Goal: Task Accomplishment & Management: Manage account settings

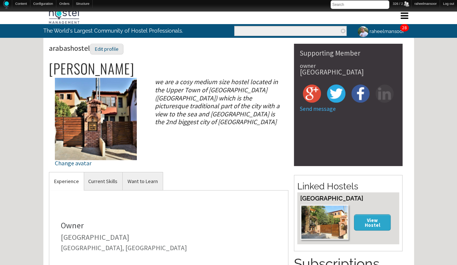
click at [424, 165] on div "Home Forum « Back Forum Forums Index « Back Forums Index New Posts Recent Activ…" at bounding box center [228, 246] width 457 height 479
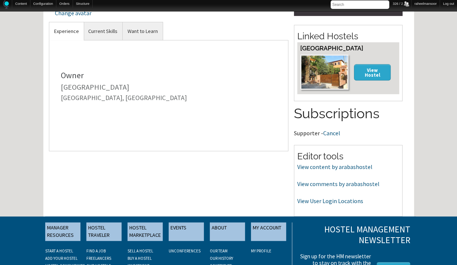
scroll to position [151, 0]
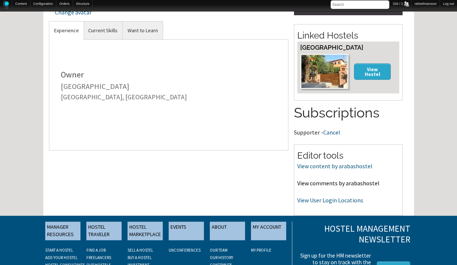
click at [326, 184] on link "View comments by arabashostel" at bounding box center [338, 182] width 82 height 7
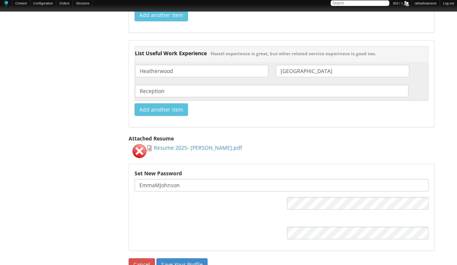
scroll to position [947, 0]
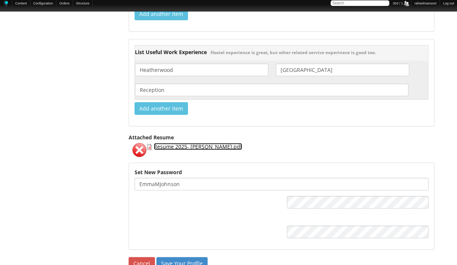
click at [189, 143] on link "Resume 2025- Emma Johnson.pdf" at bounding box center [198, 146] width 88 height 7
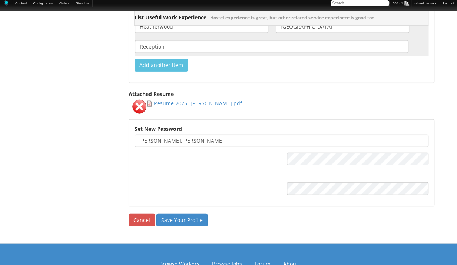
scroll to position [991, 0]
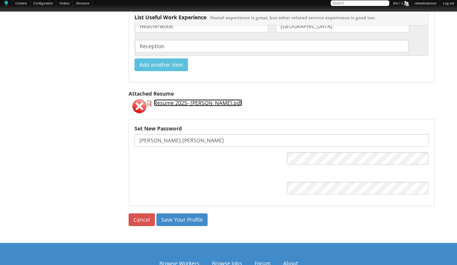
click at [178, 99] on link "Resume 2025- Emma Johnson.pdf" at bounding box center [198, 102] width 88 height 7
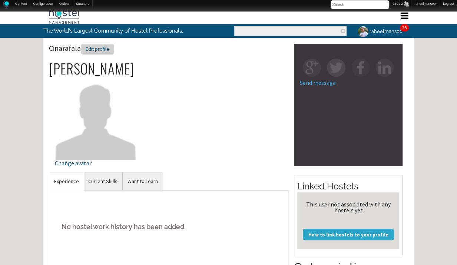
click at [106, 51] on div "Edit profile" at bounding box center [97, 49] width 33 height 11
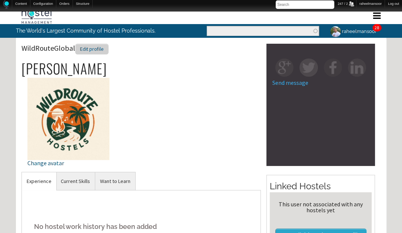
click at [100, 51] on div "Edit profile" at bounding box center [91, 49] width 33 height 11
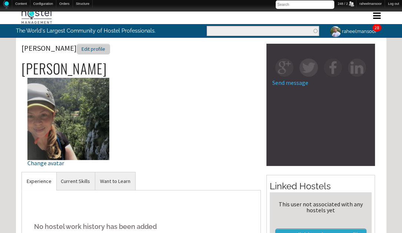
click at [98, 52] on div "Edit profile" at bounding box center [93, 49] width 33 height 11
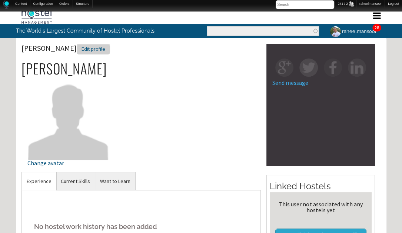
click at [110, 50] on div "Edit profile" at bounding box center [93, 49] width 33 height 11
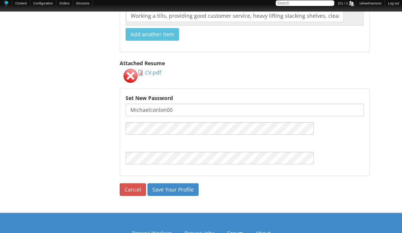
scroll to position [1518, 0]
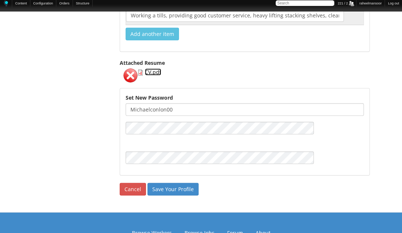
click at [153, 69] on link "CV.pdf" at bounding box center [153, 72] width 16 height 7
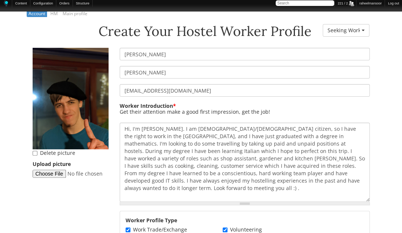
scroll to position [112, 0]
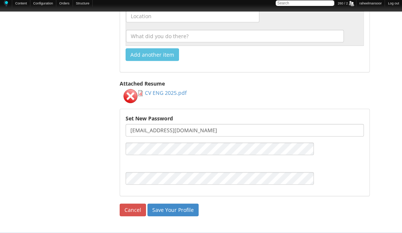
scroll to position [1141, 0]
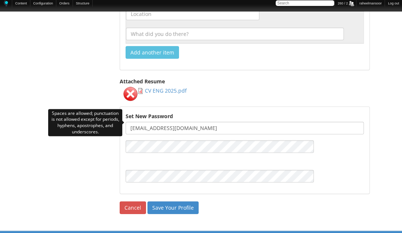
click at [150, 122] on input "schmidt08caroline@gmail.com" at bounding box center [245, 128] width 238 height 13
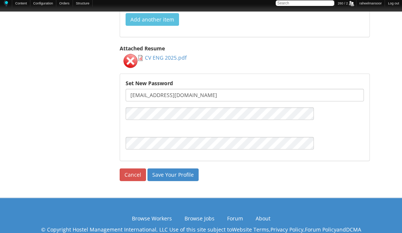
scroll to position [1182, 0]
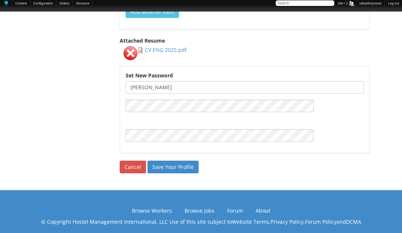
paste input "schmidt"
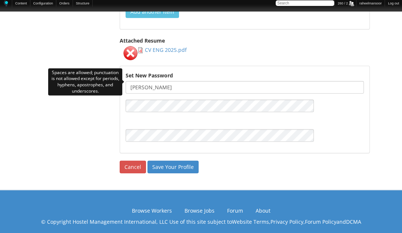
scroll to position [1182, 0]
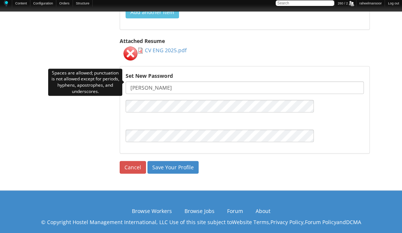
click at [227, 82] on input "carolineschmidt" at bounding box center [245, 88] width 238 height 13
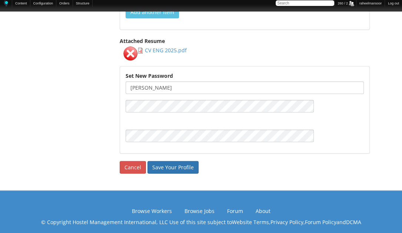
paste input "schmidt"
type input "carolineschmidt"
click at [180, 166] on input "Save Your Profile" at bounding box center [172, 167] width 51 height 13
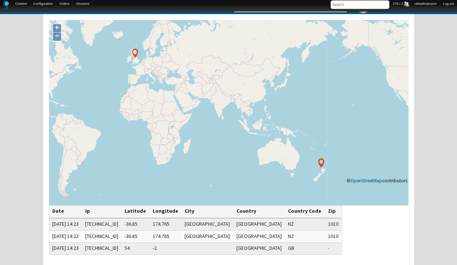
scroll to position [24, 0]
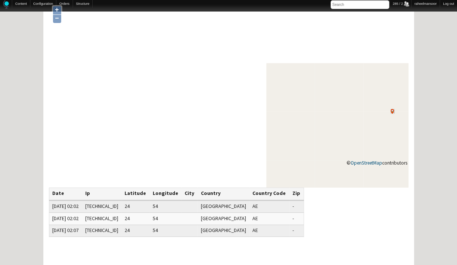
scroll to position [42, 0]
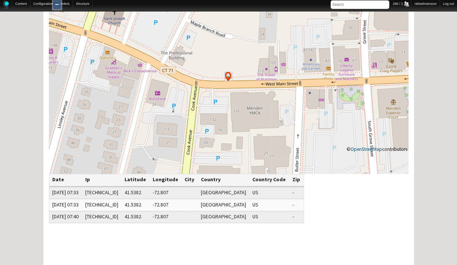
scroll to position [56, 0]
click at [402, 143] on div "Home Forum « Back Forum Forums Index « Back Forums Index New Posts Recent Activ…" at bounding box center [228, 170] width 457 height 438
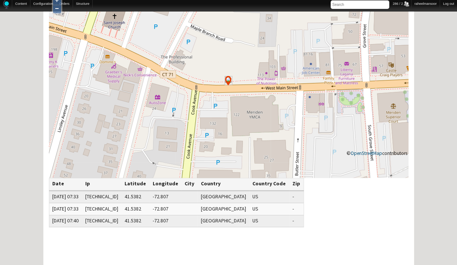
scroll to position [51, 0]
click at [402, 135] on div "Home Forum « Back Forum Forums Index « Back Forums Index New Posts Recent Activ…" at bounding box center [228, 176] width 457 height 438
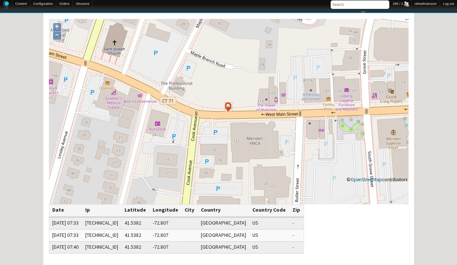
scroll to position [24, 0]
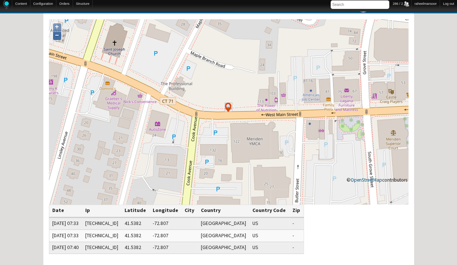
click at [57, 37] on link "−" at bounding box center [57, 36] width 8 height 8
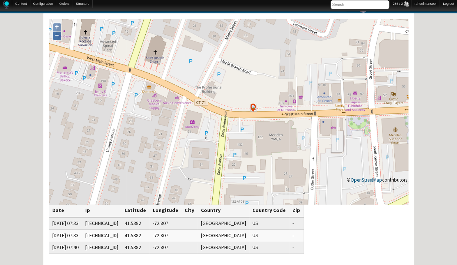
click at [57, 37] on link "−" at bounding box center [57, 36] width 8 height 8
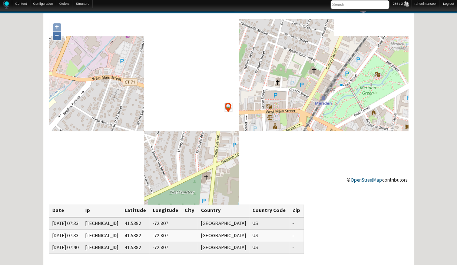
click at [57, 37] on link "−" at bounding box center [57, 36] width 8 height 8
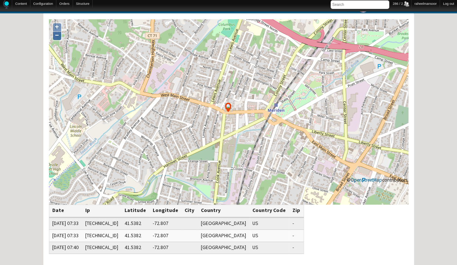
click at [57, 37] on link "−" at bounding box center [57, 36] width 8 height 8
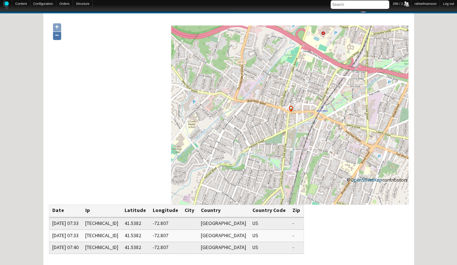
click at [57, 37] on link "−" at bounding box center [57, 36] width 8 height 8
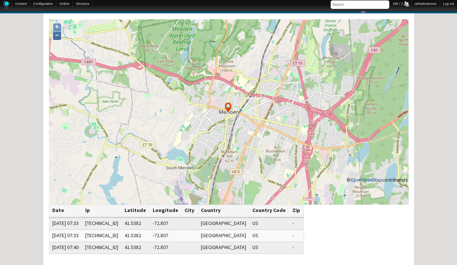
click at [57, 37] on link "−" at bounding box center [57, 36] width 8 height 8
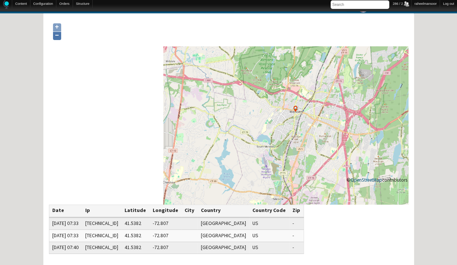
click at [57, 37] on link "−" at bounding box center [57, 36] width 8 height 8
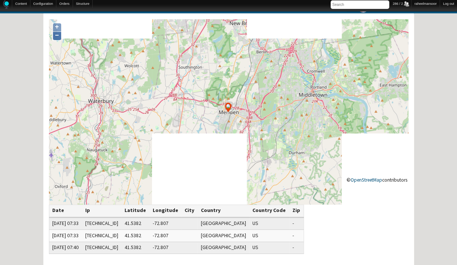
click at [57, 37] on link "−" at bounding box center [57, 36] width 8 height 8
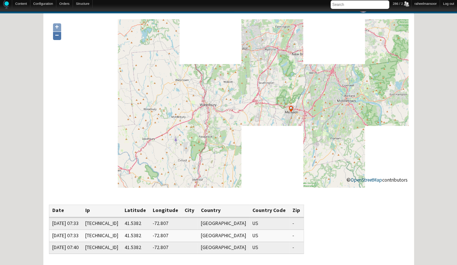
click at [57, 37] on link "−" at bounding box center [57, 36] width 8 height 8
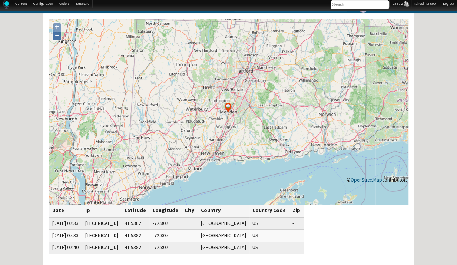
click at [59, 34] on link "−" at bounding box center [57, 36] width 8 height 8
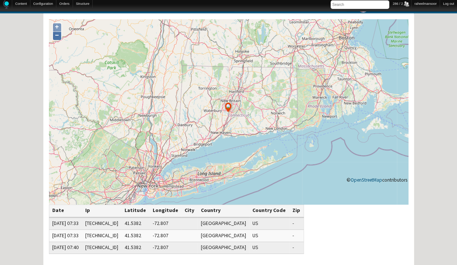
click at [59, 34] on link "−" at bounding box center [57, 36] width 8 height 8
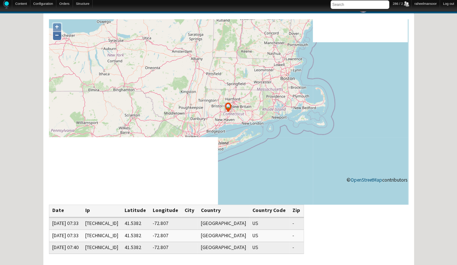
click at [59, 34] on link "−" at bounding box center [57, 36] width 8 height 8
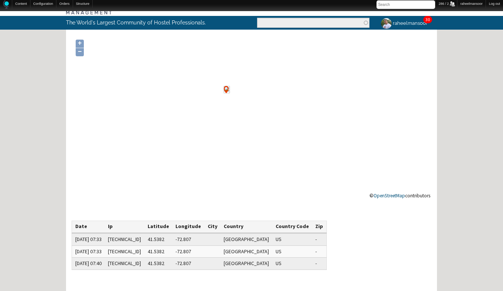
scroll to position [20, 0]
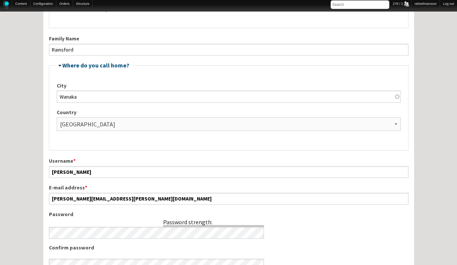
scroll to position [193, 0]
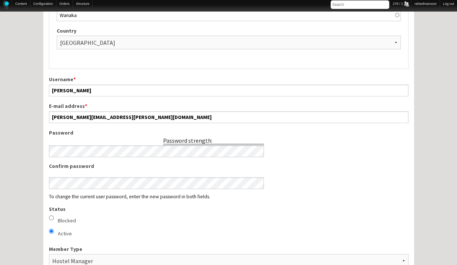
scroll to position [0, 0]
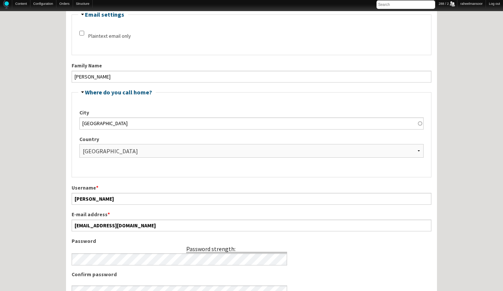
scroll to position [208, 0]
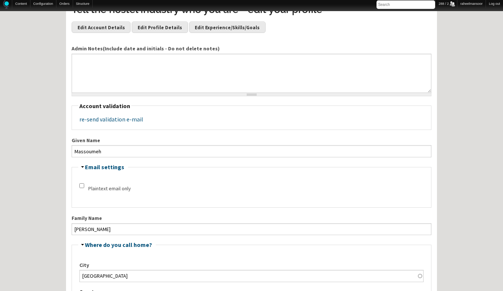
scroll to position [16, 0]
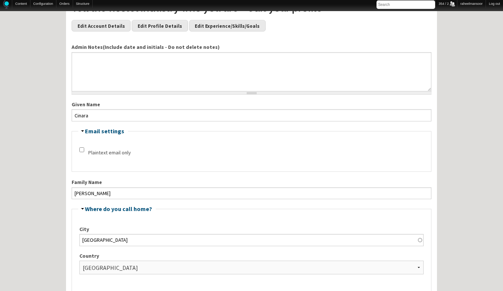
scroll to position [55, 0]
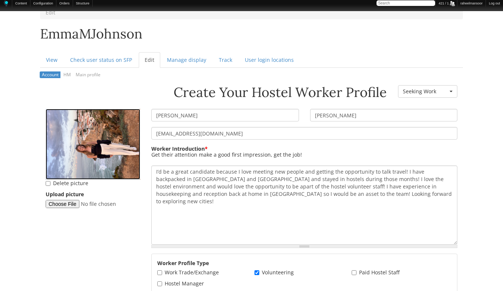
scroll to position [50, 0]
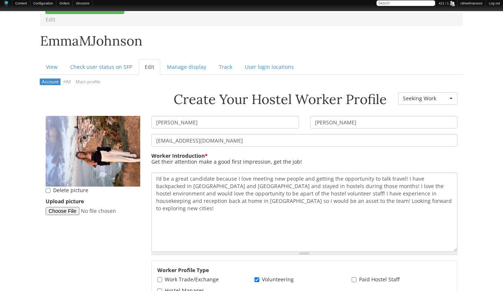
click at [62, 216] on aside "Delete picture Upload picture" at bounding box center [93, 168] width 106 height 105
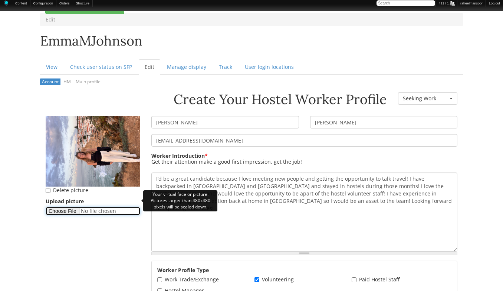
click at [63, 211] on input "Upload picture" at bounding box center [93, 211] width 95 height 8
type input "C:\fakepath\Emma-Johnson.png"
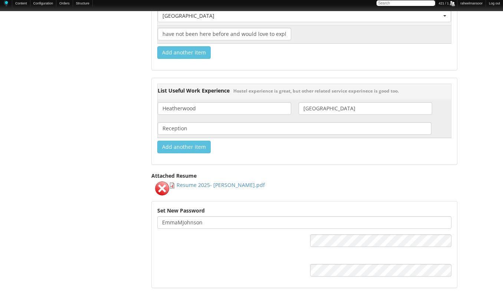
scroll to position [988, 0]
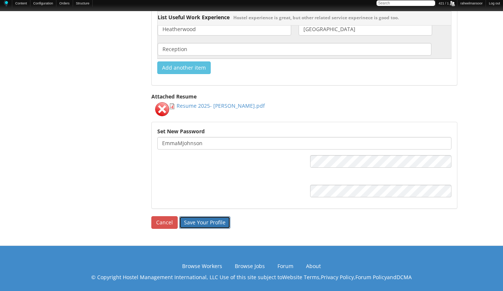
click at [198, 222] on input "Save Your Profile" at bounding box center [204, 222] width 51 height 13
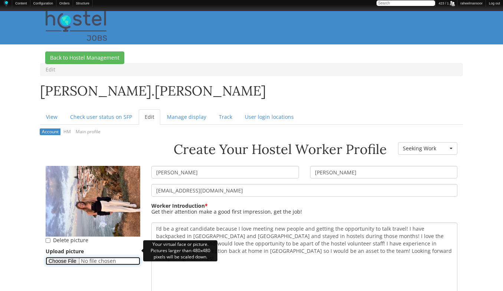
click at [66, 261] on input "Upload picture" at bounding box center [93, 261] width 95 height 8
type input "C:\fakepath\Emma-Johnson.png"
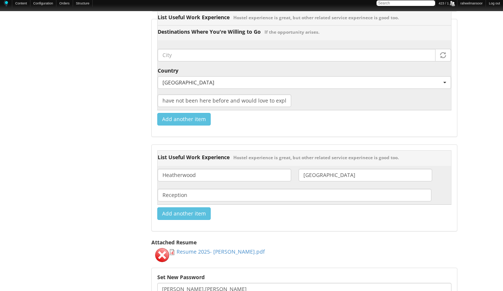
scroll to position [988, 0]
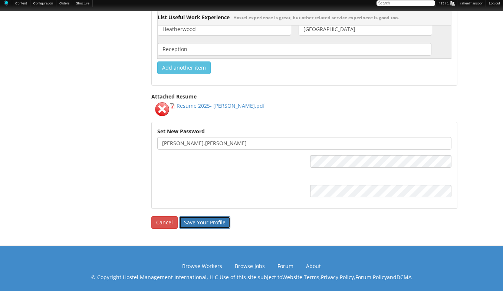
click at [209, 221] on input "Save Your Profile" at bounding box center [204, 222] width 51 height 13
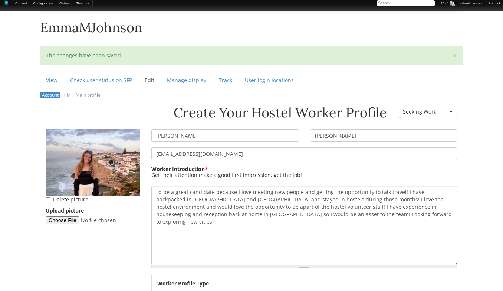
scroll to position [63, 0]
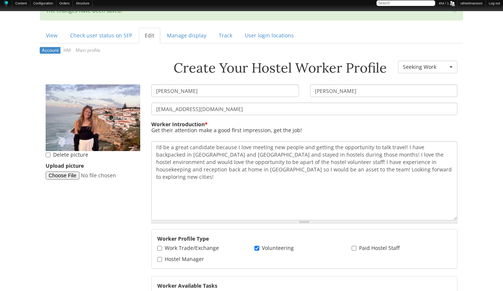
scroll to position [108, 0]
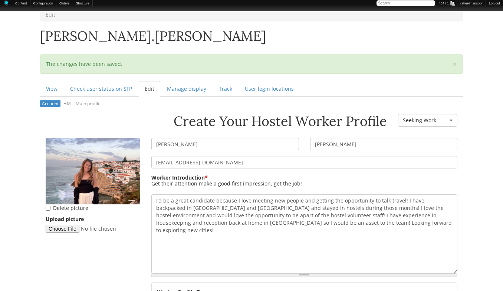
scroll to position [50, 0]
